Goal: Transaction & Acquisition: Purchase product/service

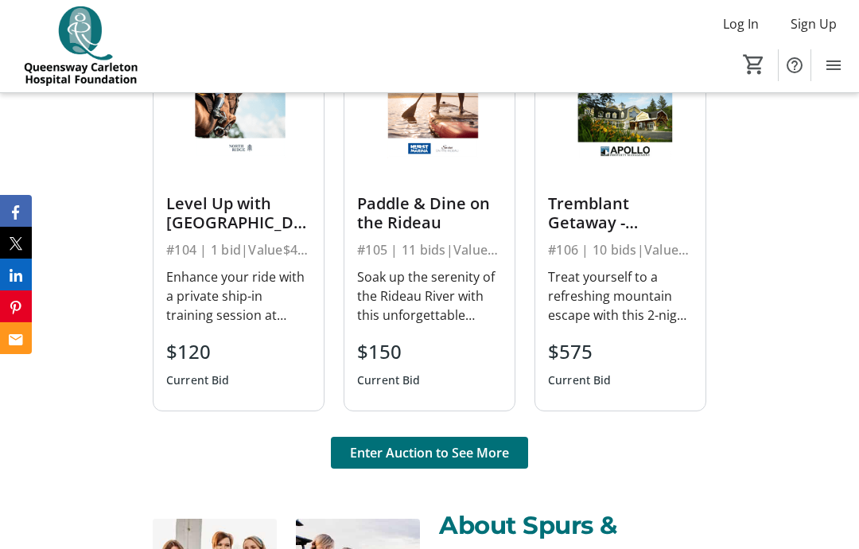
scroll to position [1225, 0]
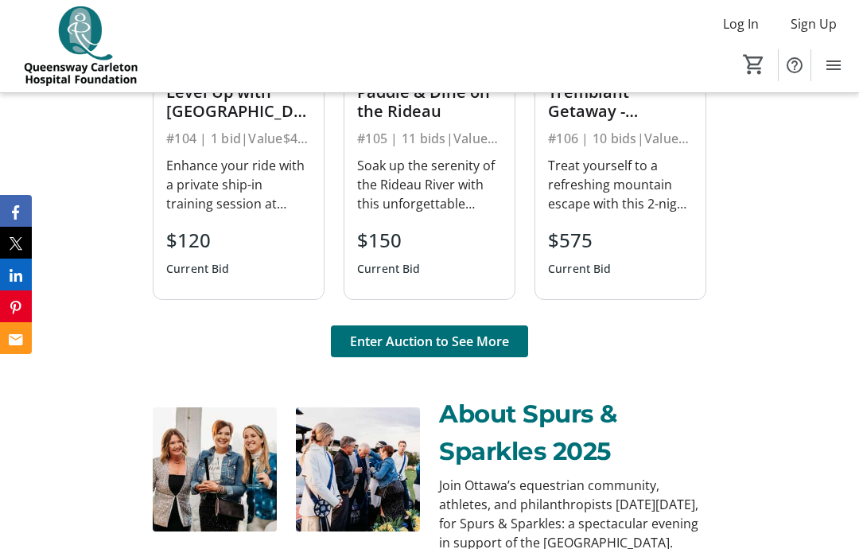
click at [491, 348] on span "Enter Auction to See More" at bounding box center [429, 341] width 159 height 19
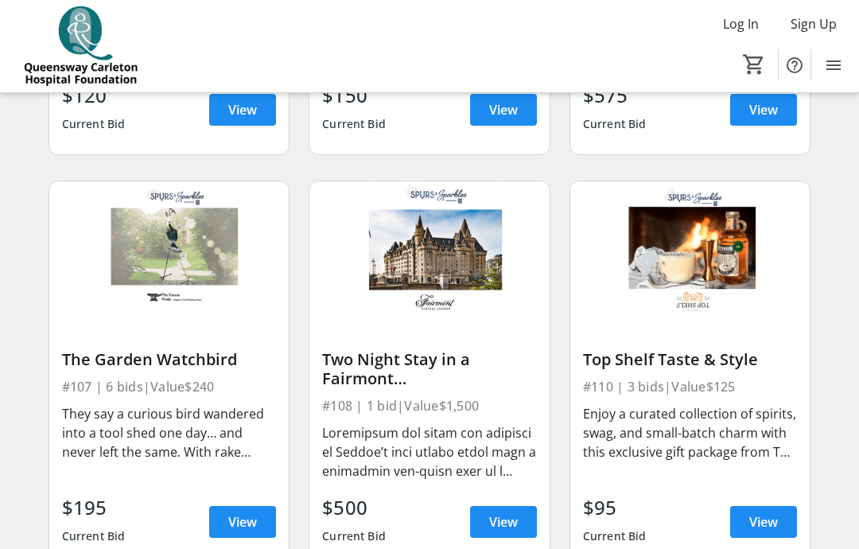
scroll to position [891, 0]
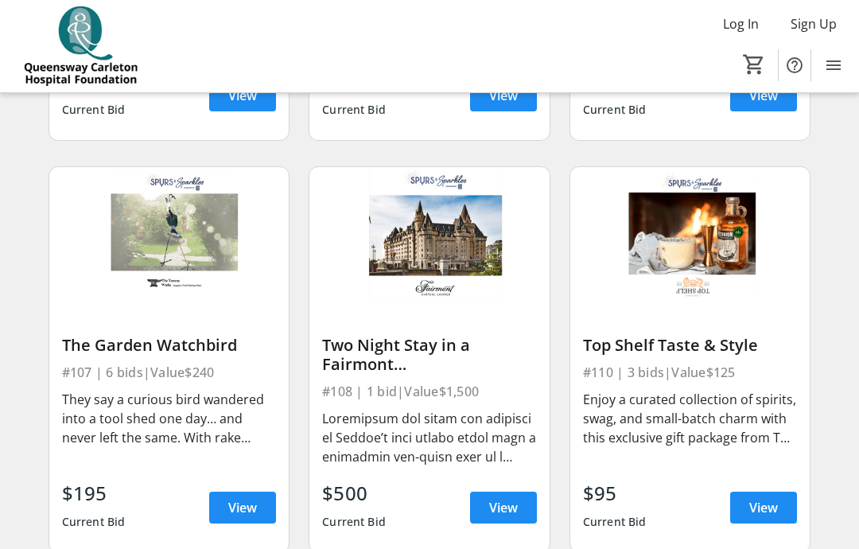
click at [507, 507] on span "View" at bounding box center [503, 507] width 29 height 19
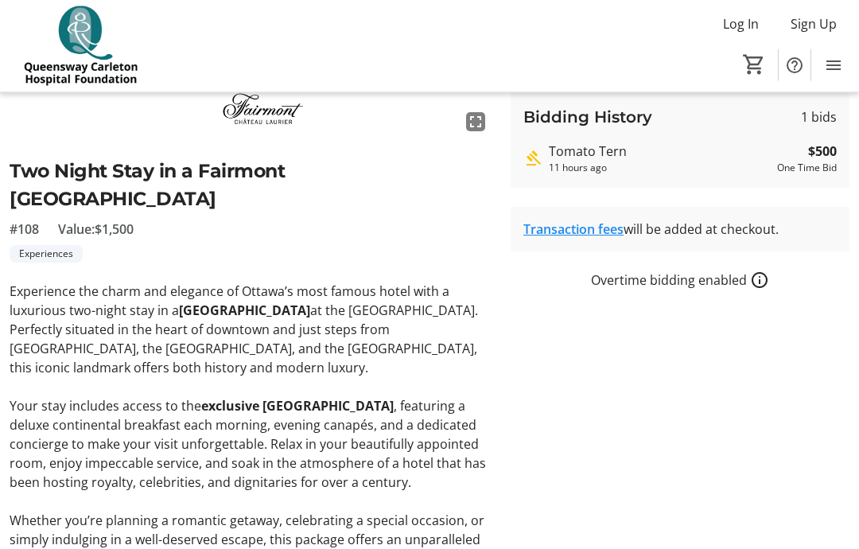
scroll to position [231, 0]
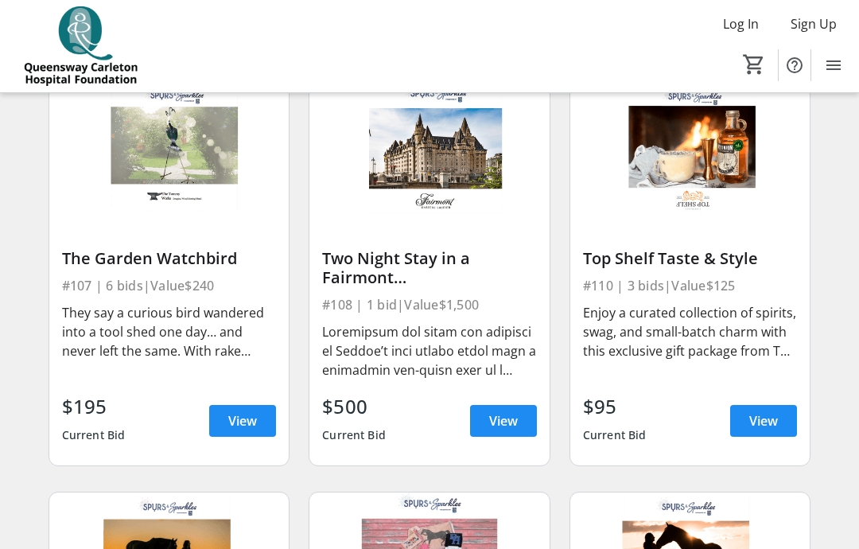
scroll to position [967, 0]
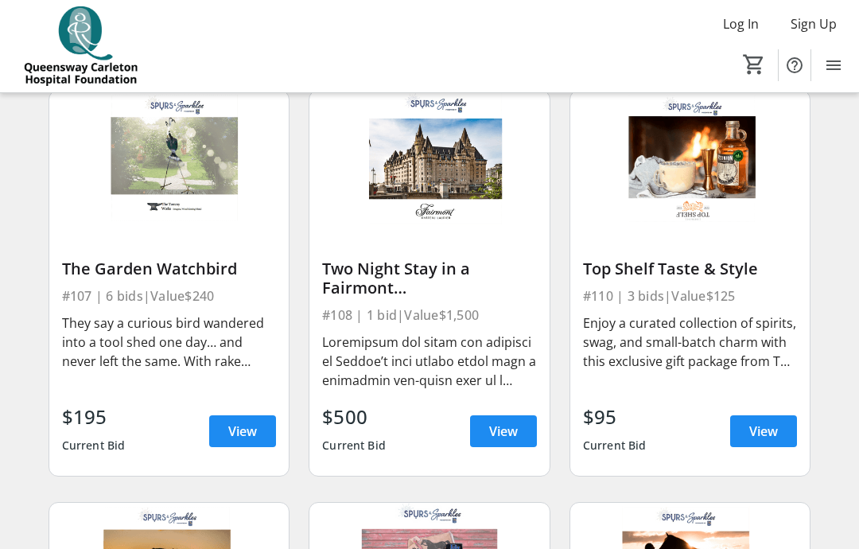
click at [769, 430] on span "View" at bounding box center [763, 430] width 29 height 19
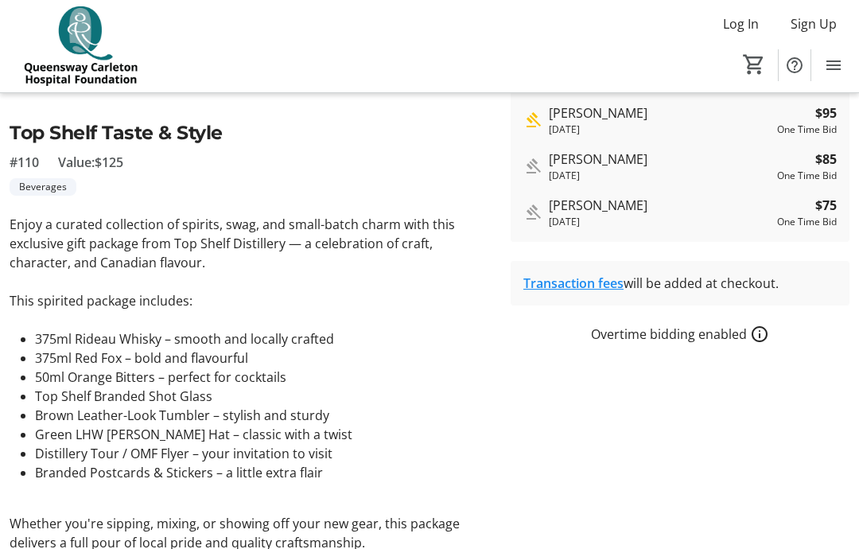
scroll to position [386, 0]
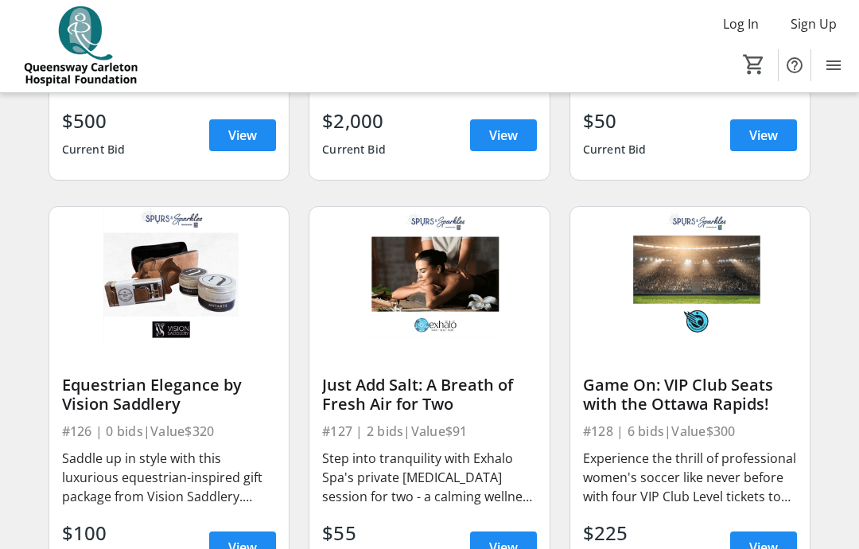
scroll to position [3304, 0]
